Goal: Transaction & Acquisition: Download file/media

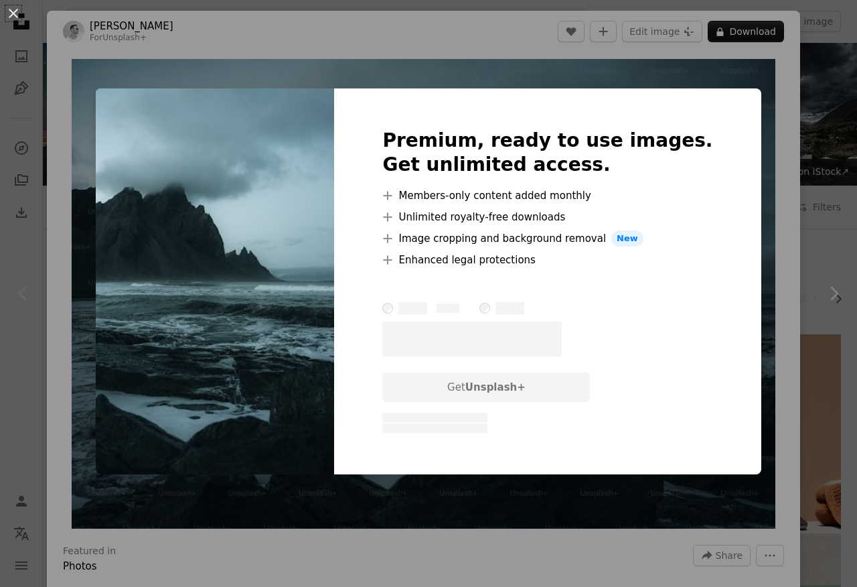
scroll to position [115, 0]
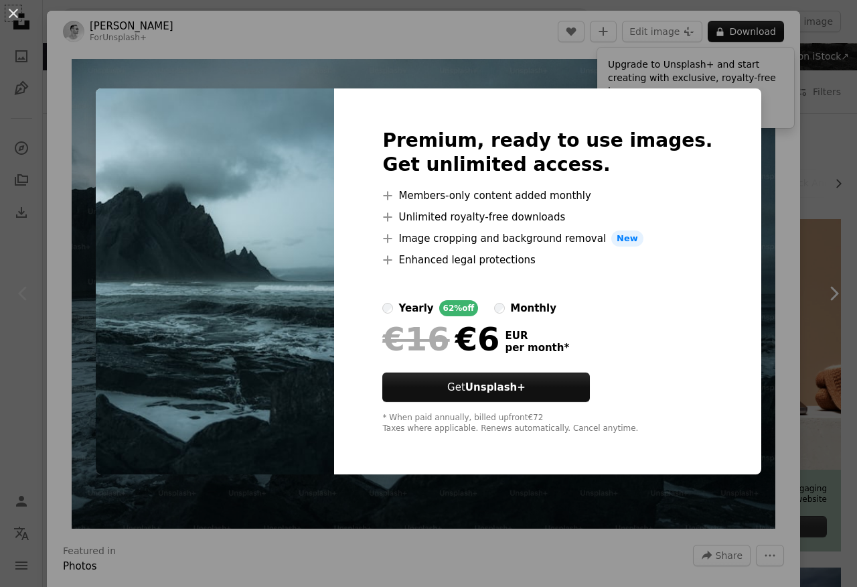
click at [306, 155] on img at bounding box center [215, 281] width 238 height 386
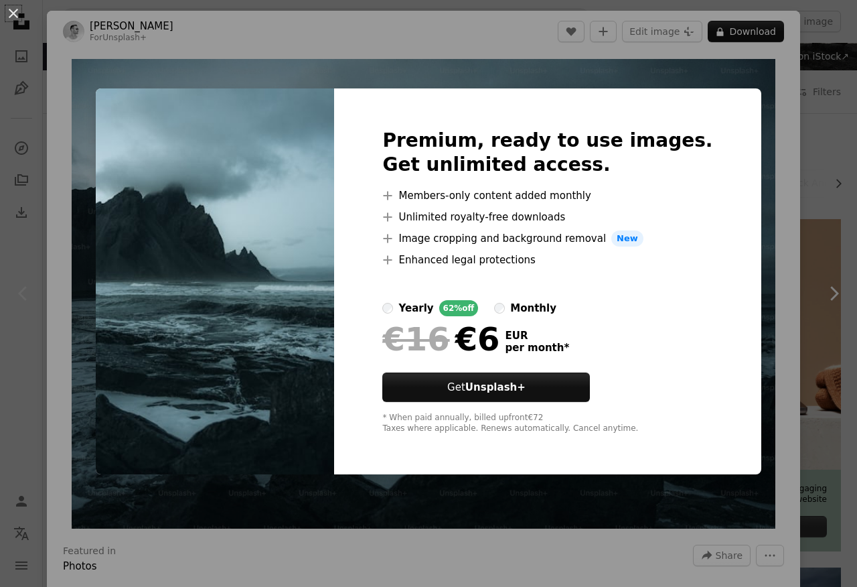
click at [279, 26] on div "An X shape Premium, ready to use images. Get unlimited access. A plus sign Memb…" at bounding box center [428, 293] width 857 height 587
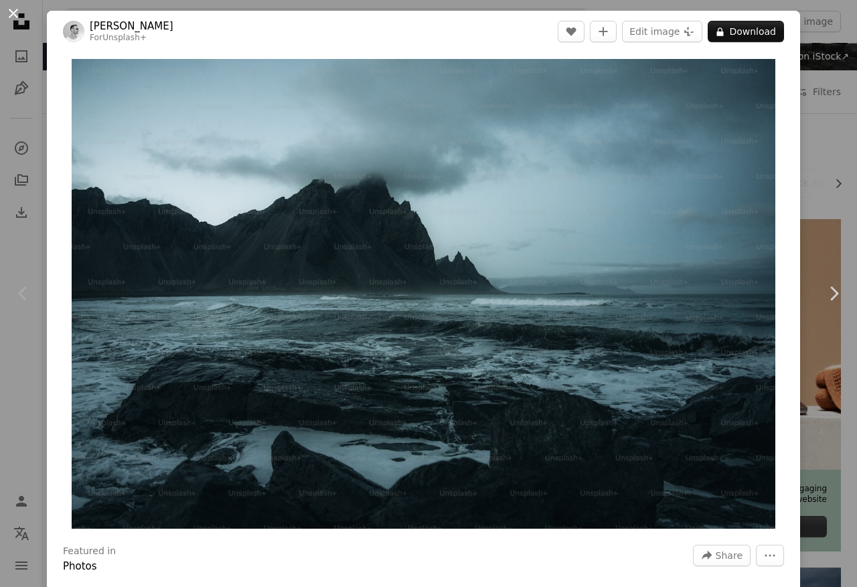
click at [9, 17] on button "An X shape" at bounding box center [13, 13] width 16 height 16
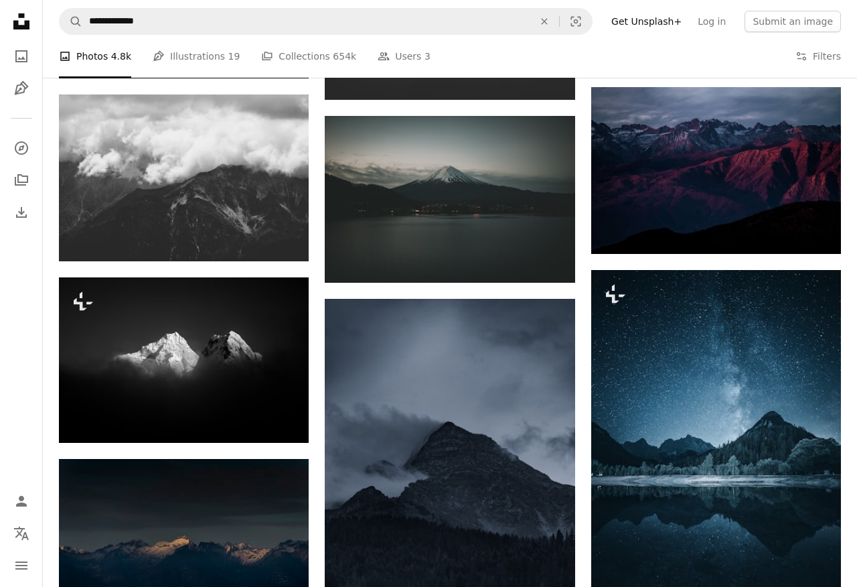
scroll to position [596, 0]
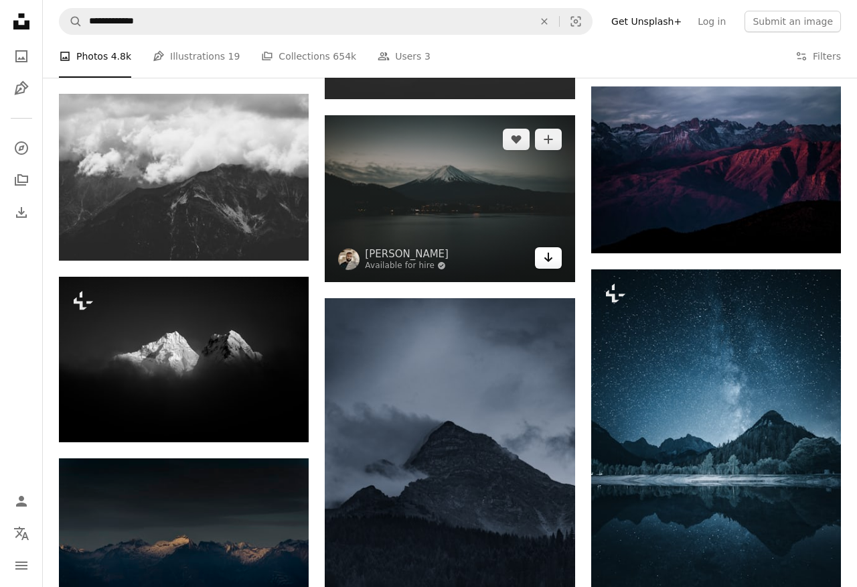
click at [548, 255] on icon "Download" at bounding box center [548, 256] width 9 height 9
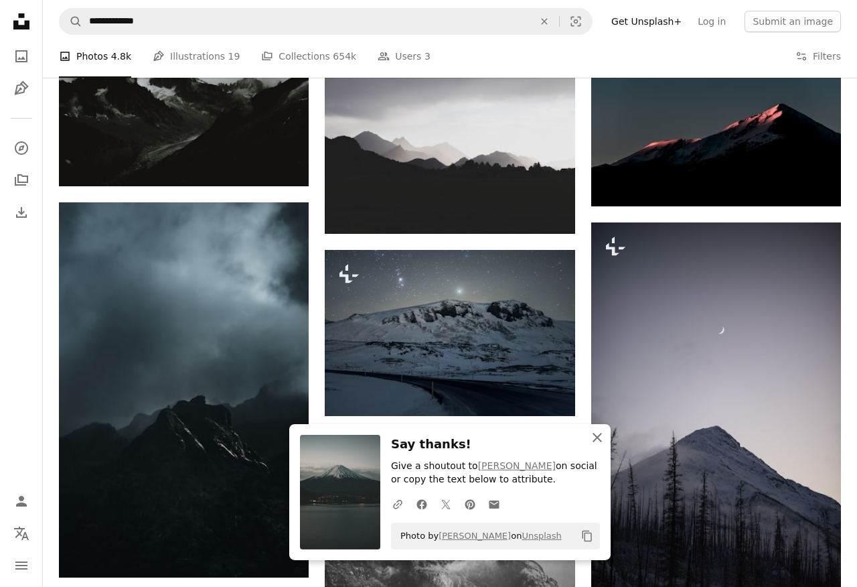
click at [595, 437] on icon "An X shape" at bounding box center [597, 437] width 16 height 16
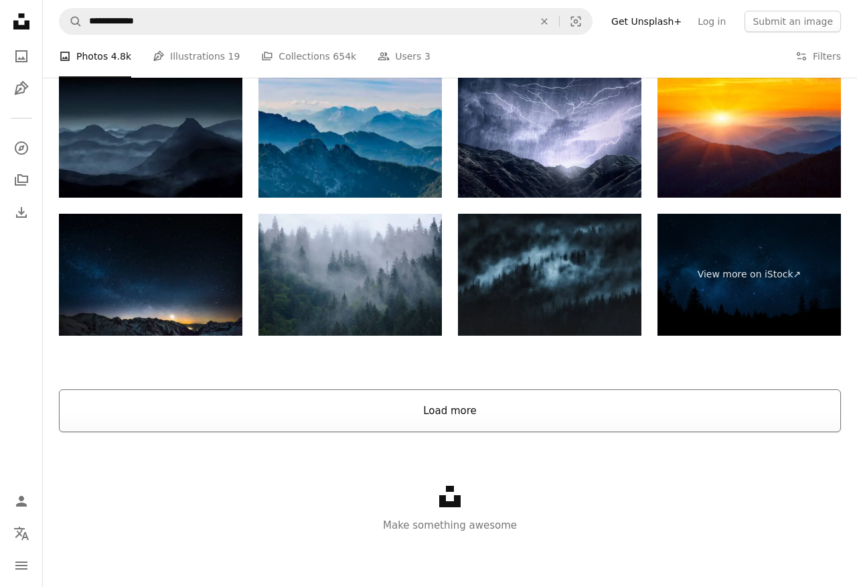
click at [469, 395] on button "Load more" at bounding box center [450, 410] width 782 height 43
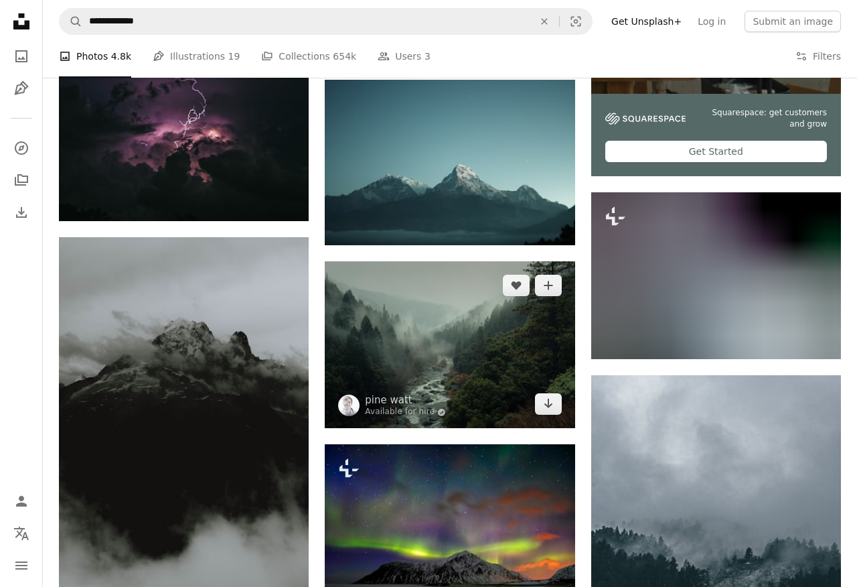
scroll to position [4612, 0]
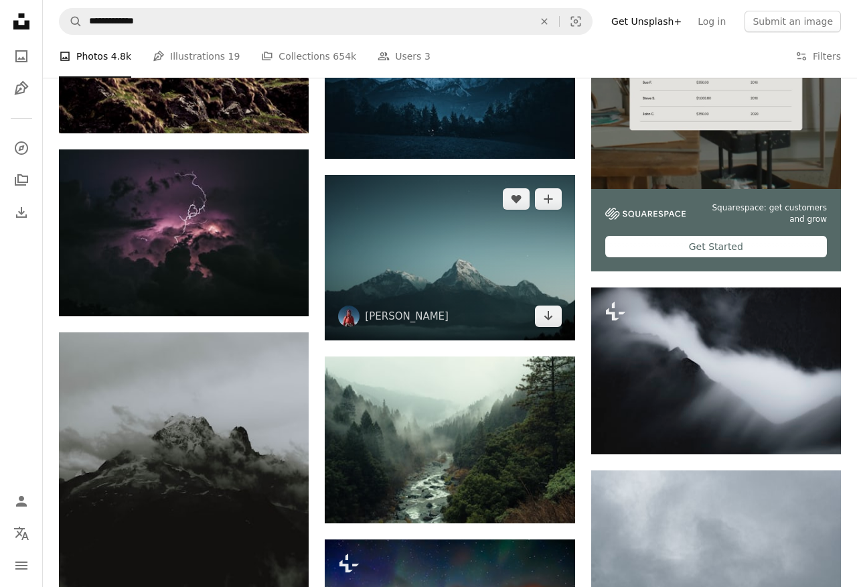
click at [350, 311] on img at bounding box center [348, 315] width 21 height 21
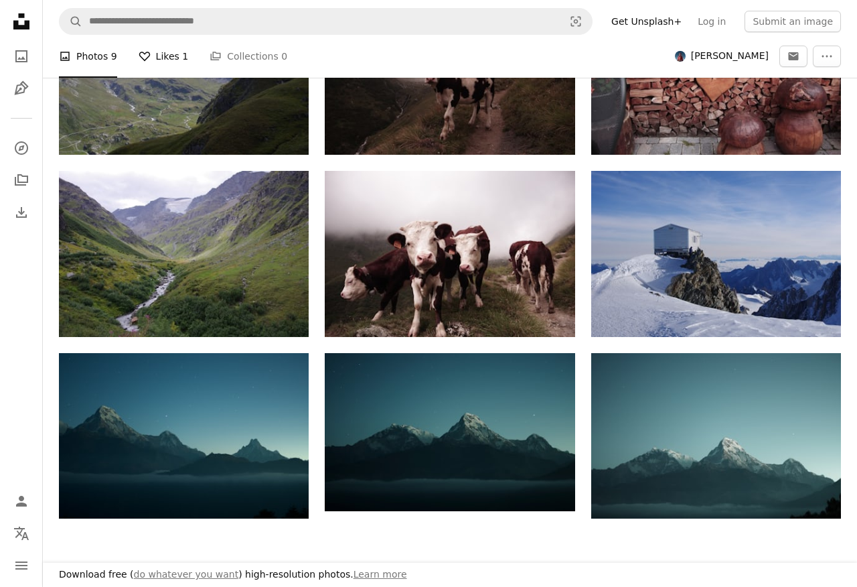
scroll to position [392, 0]
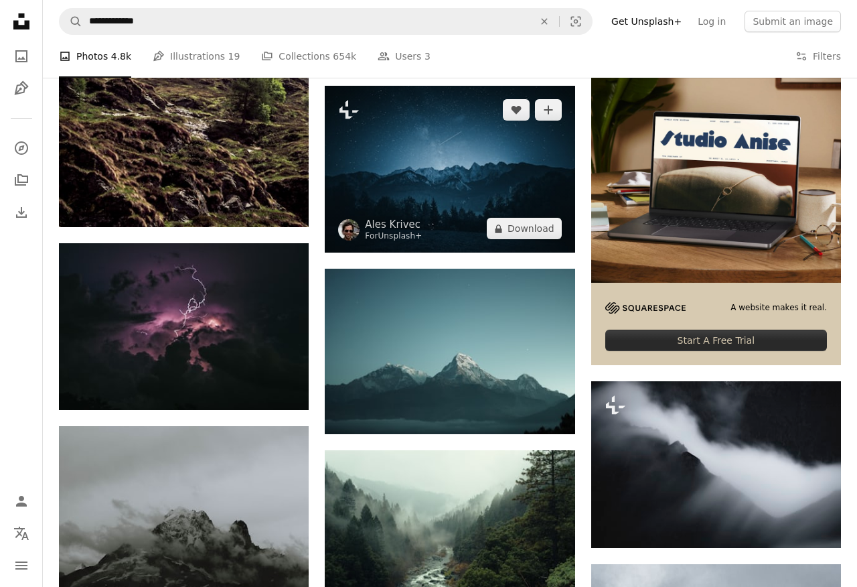
scroll to position [4503, 0]
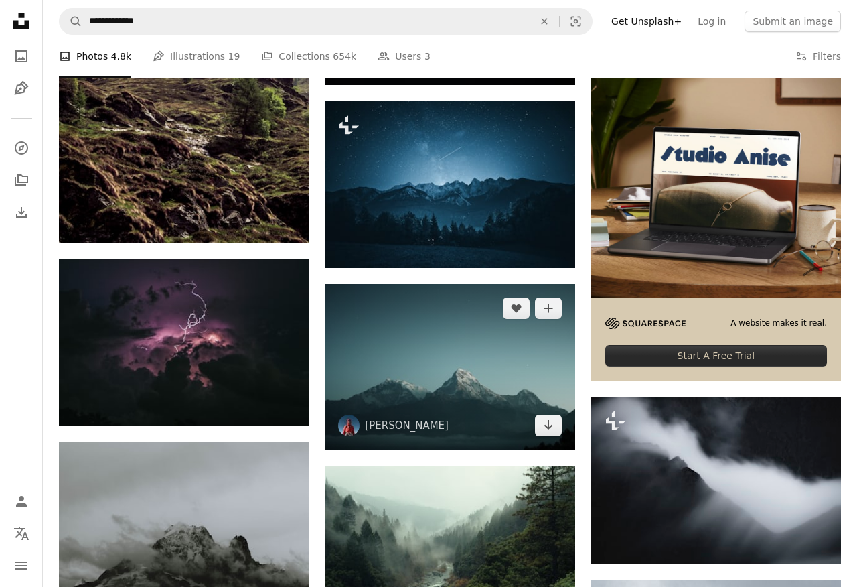
click at [403, 329] on img at bounding box center [450, 366] width 250 height 165
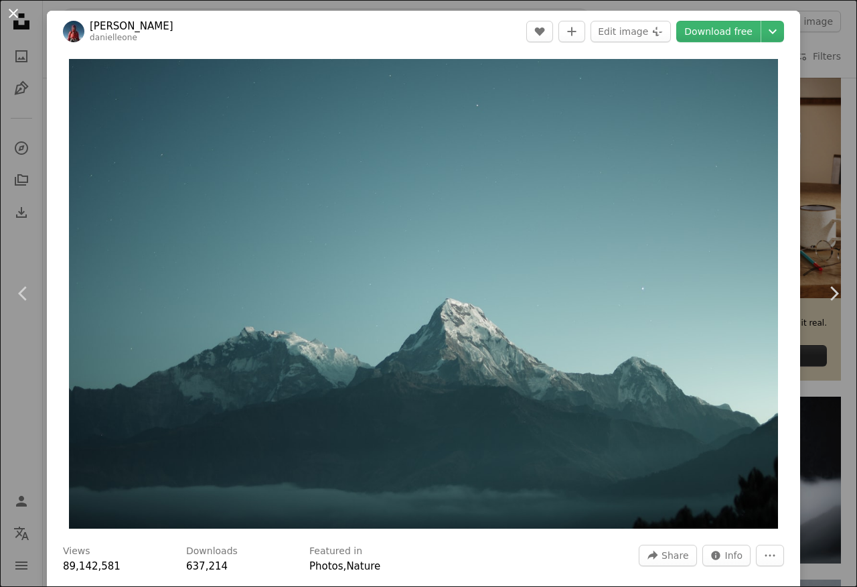
click at [21, 17] on button "An X shape" at bounding box center [13, 13] width 16 height 16
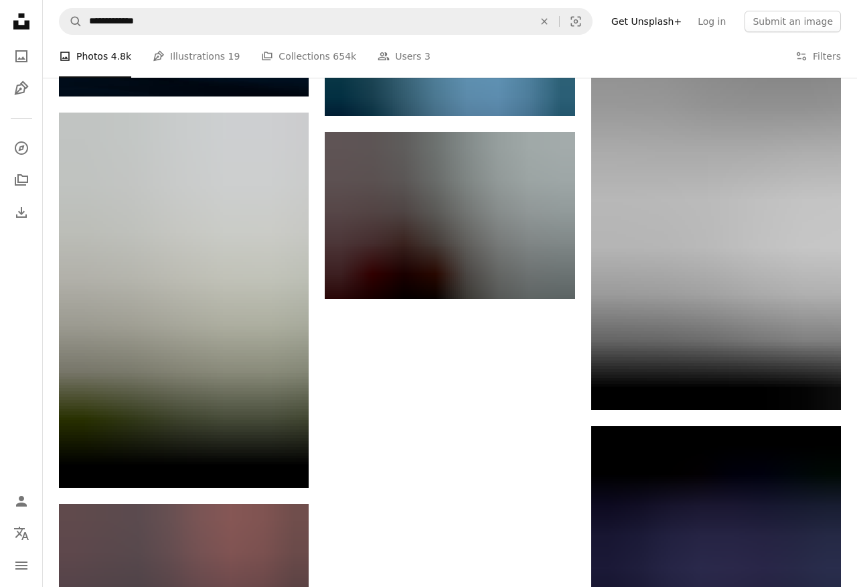
scroll to position [6139, 0]
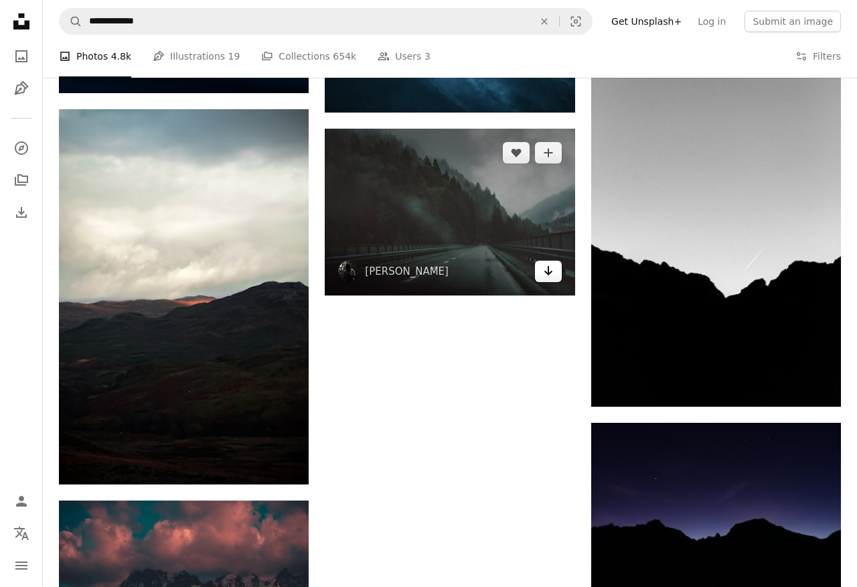
click at [540, 266] on link "Arrow pointing down" at bounding box center [548, 270] width 27 height 21
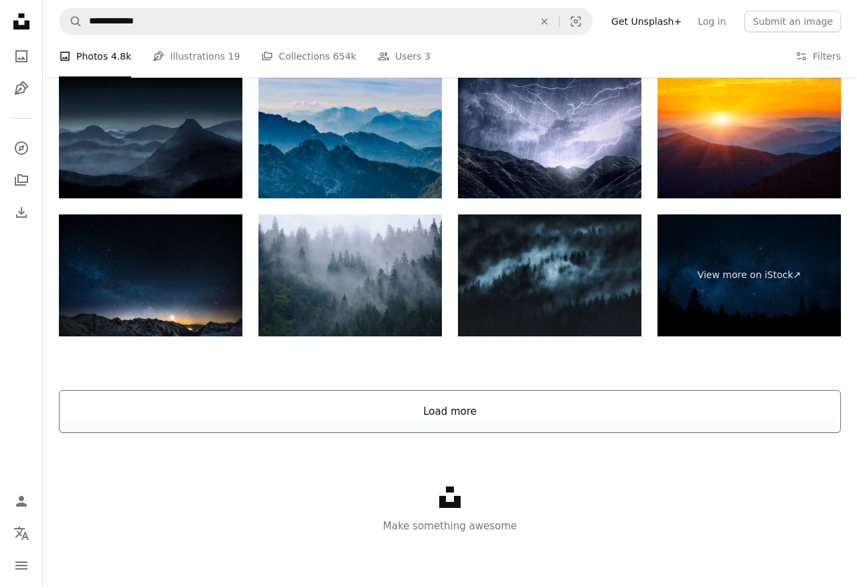
click at [382, 404] on button "Load more" at bounding box center [450, 411] width 782 height 43
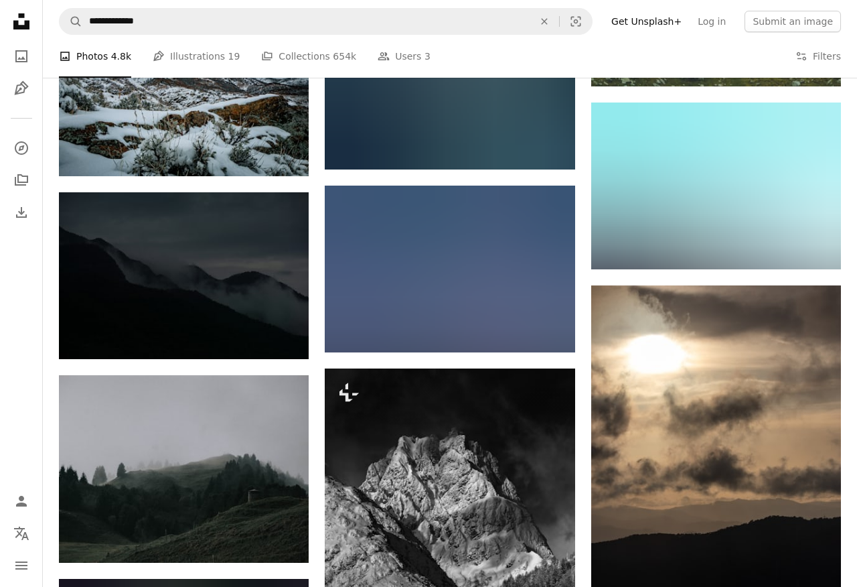
scroll to position [15191, 0]
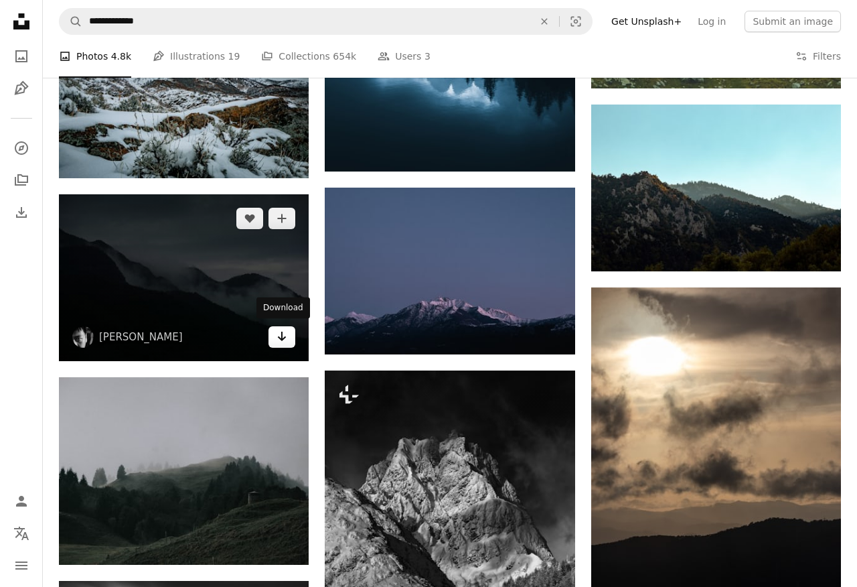
click at [286, 340] on icon "Arrow pointing down" at bounding box center [282, 336] width 11 height 16
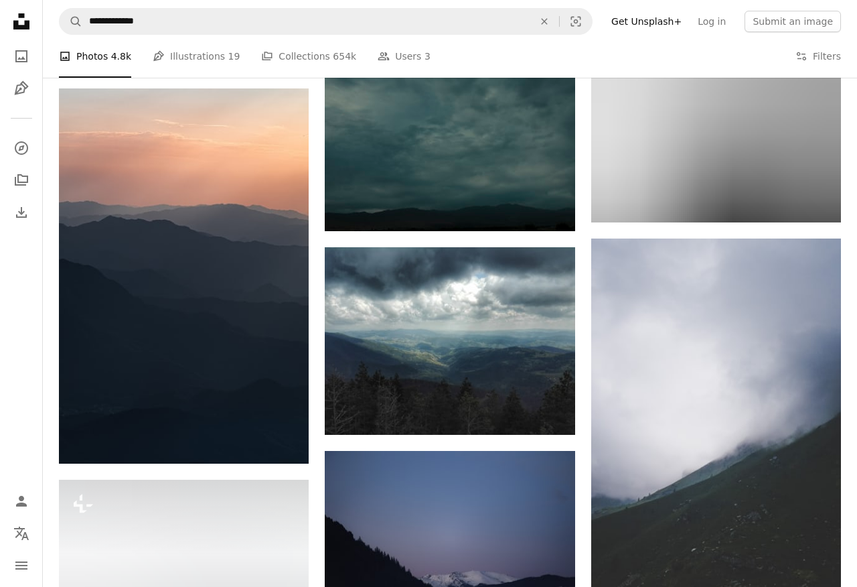
scroll to position [20491, 0]
